Goal: Register for event/course

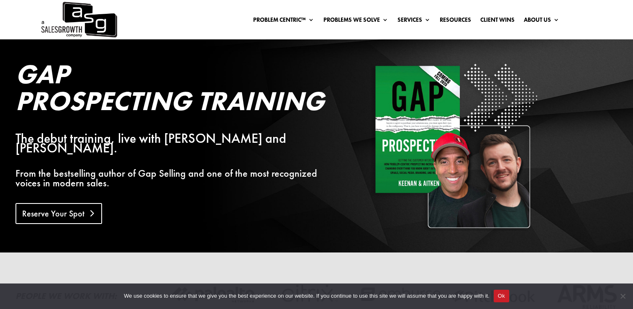
click at [69, 208] on link "Reserve Your Spot" at bounding box center [58, 213] width 87 height 21
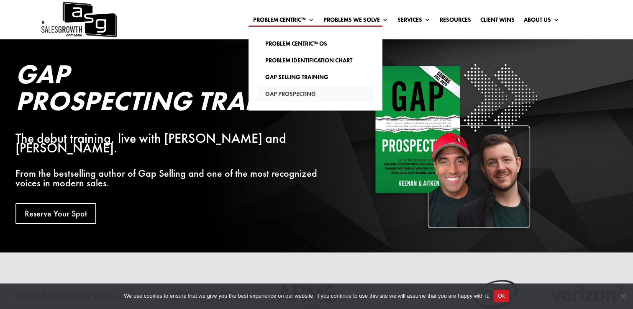
click at [284, 95] on link "Gap Prospecting" at bounding box center [315, 93] width 117 height 17
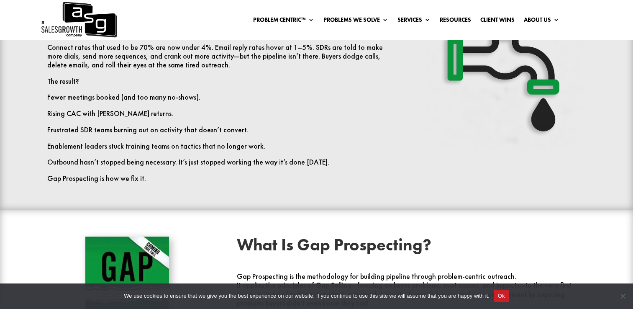
scroll to position [323, 0]
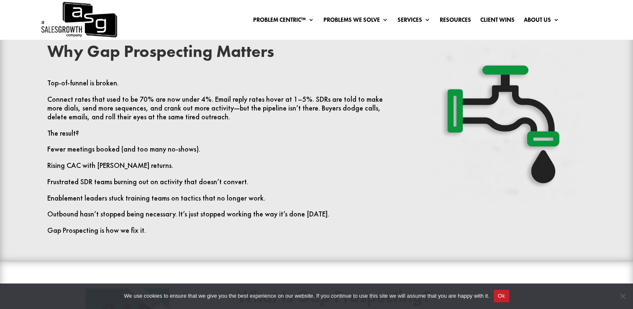
click at [272, 212] on p "Outbound hasn’t stopped being necessary. It’s just stopped working the way it’s…" at bounding box center [221, 218] width 349 height 16
click at [206, 117] on p "Connect rates that used to be 70% are now under 4%. Email reply rates hover at …" at bounding box center [221, 112] width 349 height 34
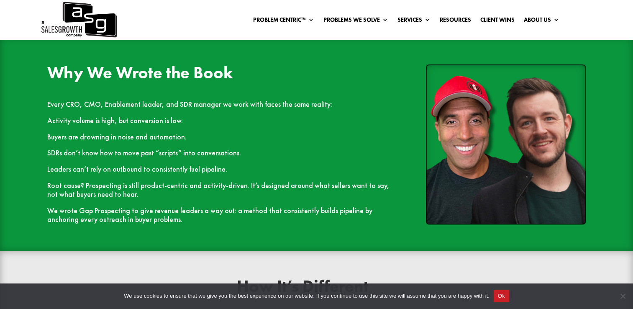
scroll to position [725, 0]
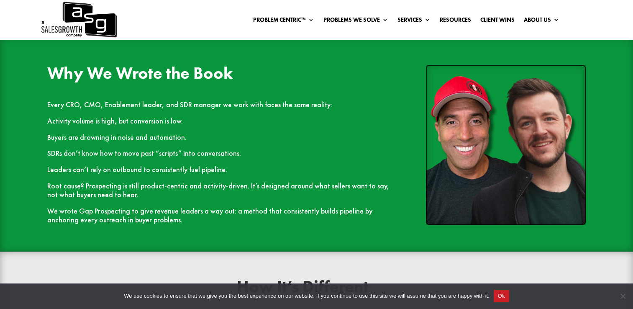
click at [206, 113] on p "Every CRO, CMO, Enablement leader, and SDR manager we work with faces the same …" at bounding box center [221, 108] width 349 height 16
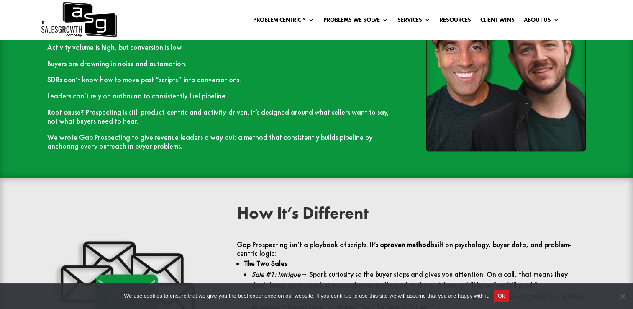
scroll to position [798, 0]
